Goal: Find specific page/section: Find specific page/section

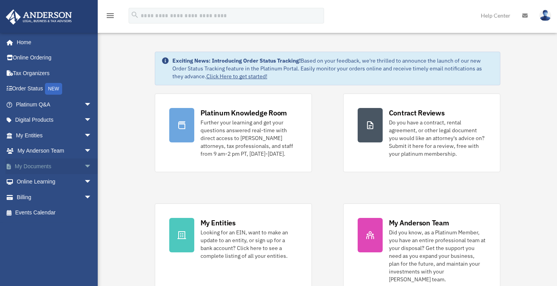
click at [42, 167] on link "My Documents arrow_drop_down" at bounding box center [54, 166] width 98 height 16
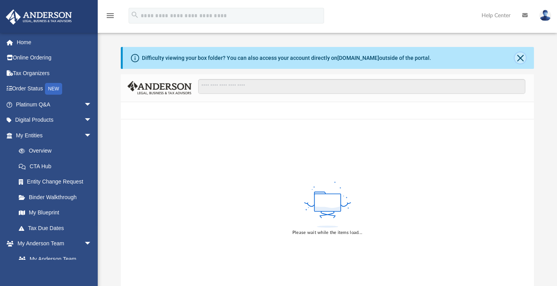
click at [520, 57] on button "Close" at bounding box center [520, 57] width 11 height 11
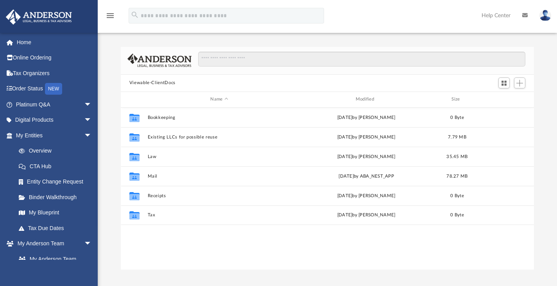
scroll to position [172, 407]
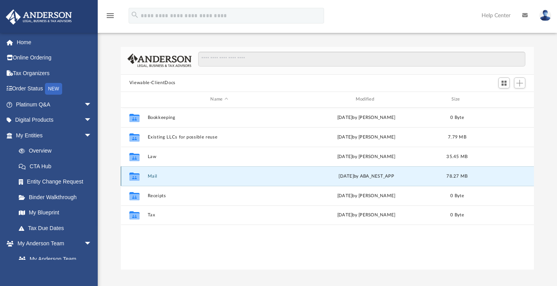
click at [154, 176] on button "Mail" at bounding box center [219, 175] width 144 height 5
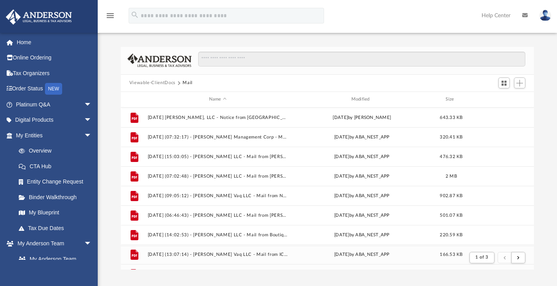
scroll to position [6, 6]
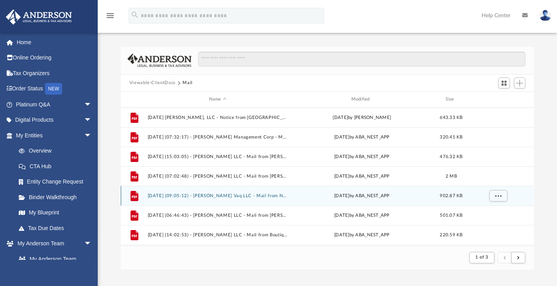
click at [352, 197] on div "Mon Aug 26 2024 by ABA_NEST_APP" at bounding box center [362, 195] width 141 height 7
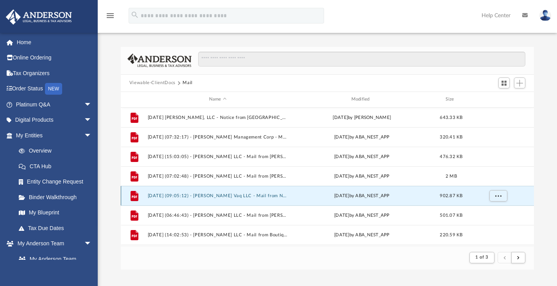
click at [352, 197] on div "Mon Aug 26 2024 by ABA_NEST_APP" at bounding box center [362, 195] width 141 height 7
click at [237, 196] on button "2024.08.26 (09:05:12) - Hugh Vaq LLC - Mail from North Port Utilities.pdf" at bounding box center [217, 195] width 141 height 5
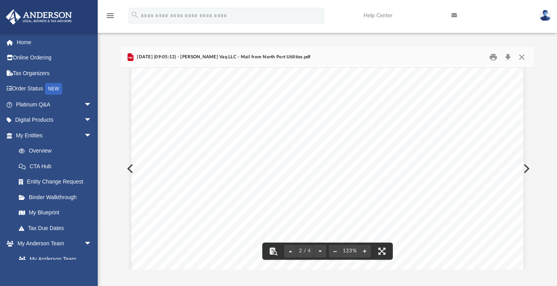
scroll to position [601, 0]
